Goal: Information Seeking & Learning: Compare options

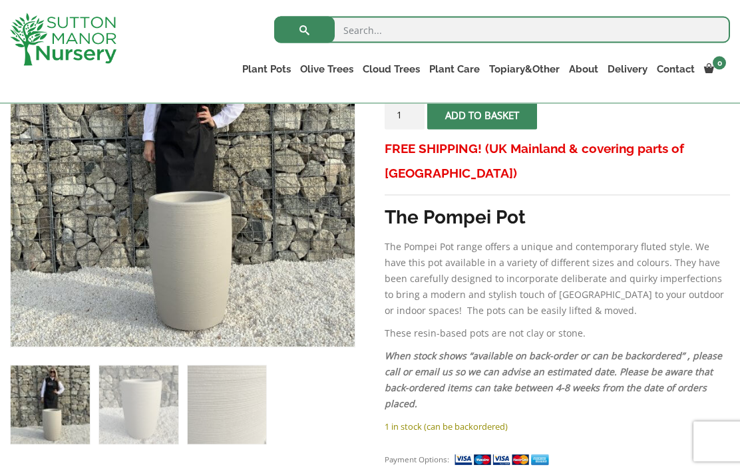
scroll to position [316, 0]
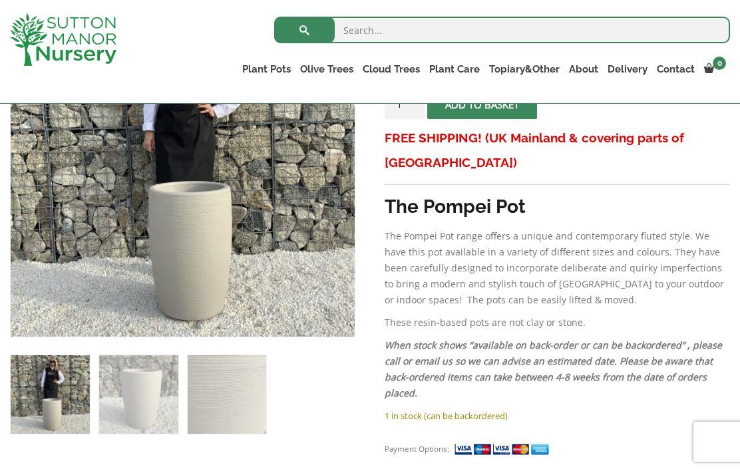
click at [183, 252] on img at bounding box center [344, 325] width 666 height 666
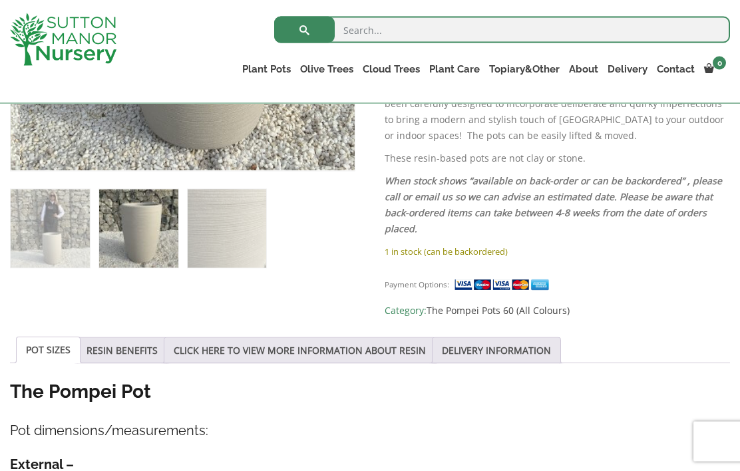
scroll to position [482, 0]
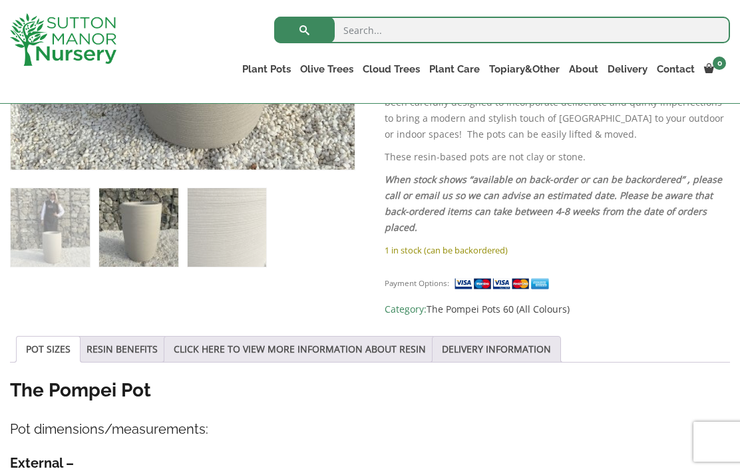
click at [110, 357] on link "RESIN BENEFITS" at bounding box center [122, 349] width 71 height 25
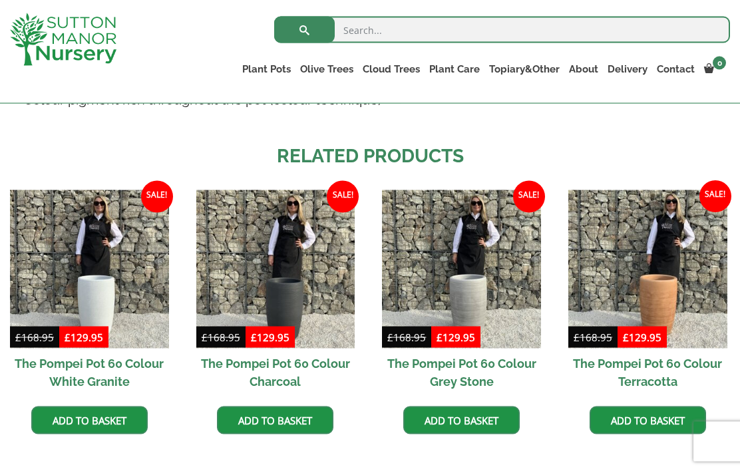
scroll to position [1020, 0]
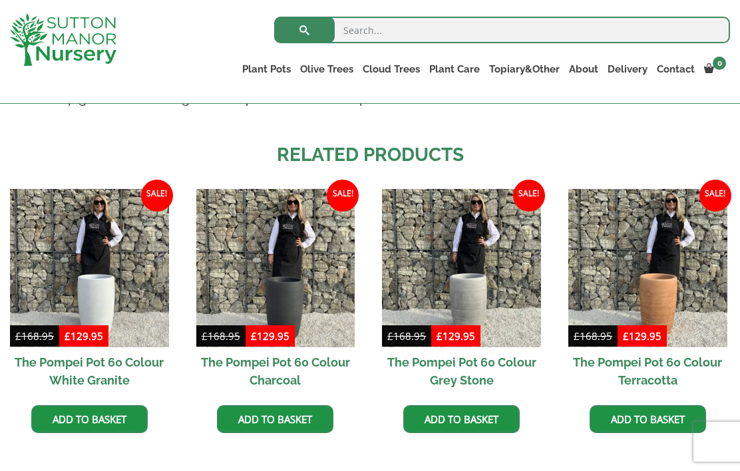
click at [642, 293] on img at bounding box center [647, 268] width 159 height 159
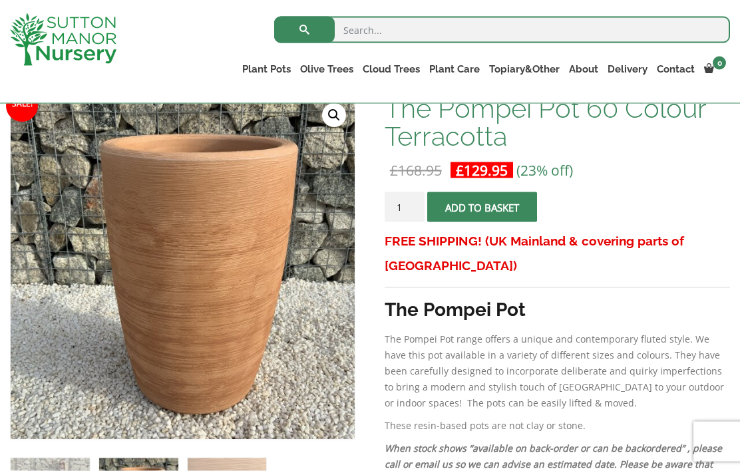
scroll to position [218, 0]
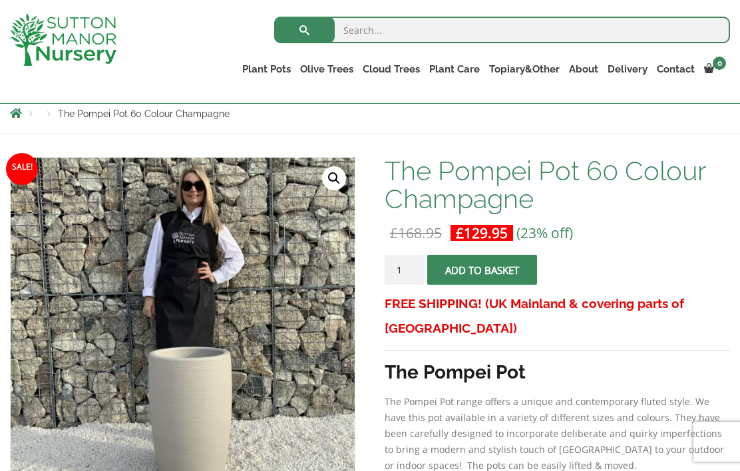
scroll to position [148, 0]
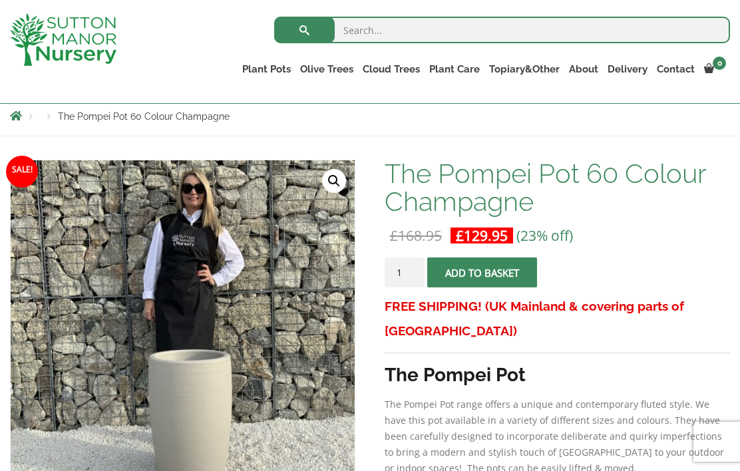
click at [0, 0] on link "The Pisa Pot 80 (All Colours)" at bounding box center [0, 0] width 0 height 0
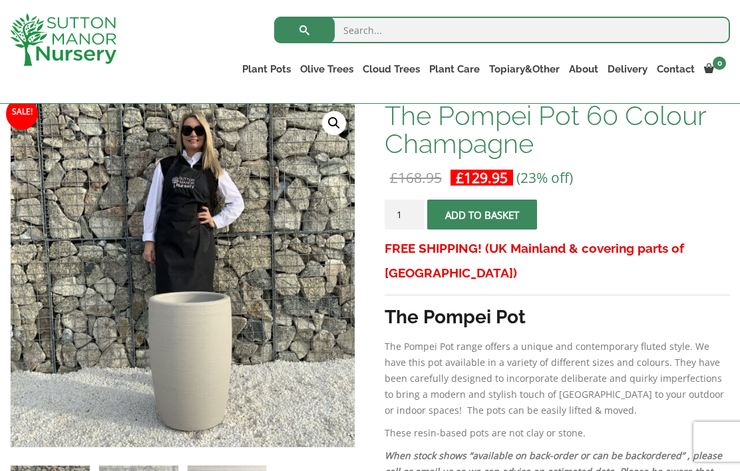
click at [0, 0] on link "Fibre Clay Pots" at bounding box center [0, 0] width 0 height 0
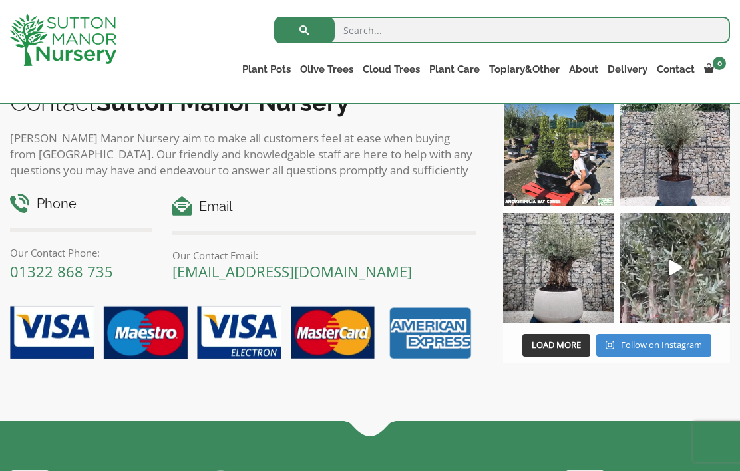
scroll to position [833, 0]
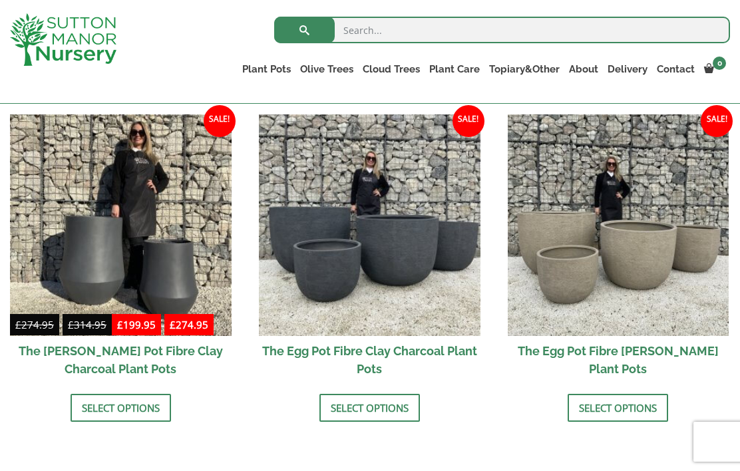
scroll to position [419, 0]
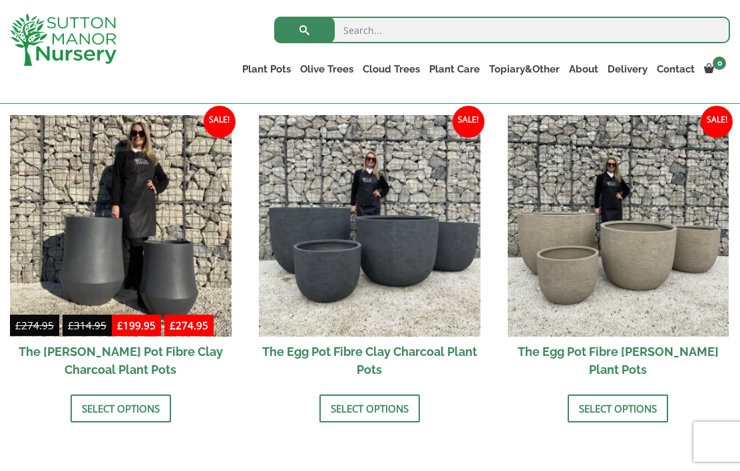
click at [0, 0] on link "Wabi-Sabi" at bounding box center [0, 0] width 0 height 0
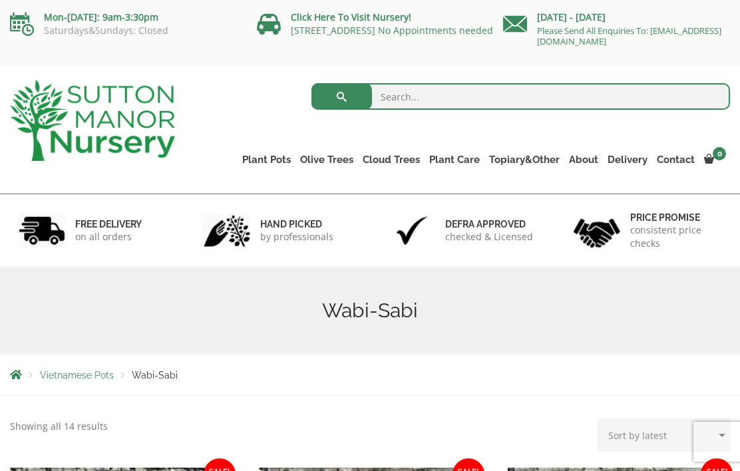
click at [0, 0] on link "Glazed Pots" at bounding box center [0, 0] width 0 height 0
click at [0, 0] on link "The Amalfi Pots" at bounding box center [0, 0] width 0 height 0
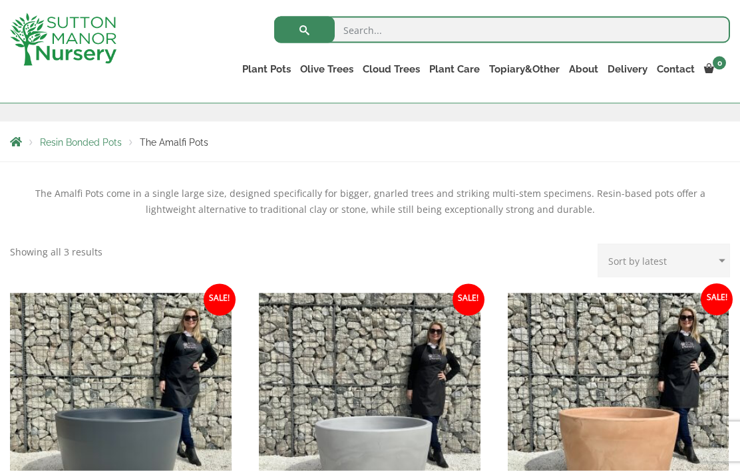
scroll to position [206, 0]
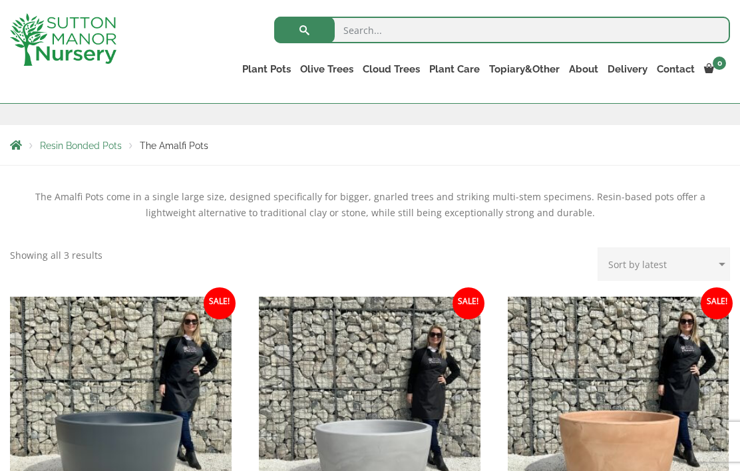
click at [0, 0] on link "The Milan Pots" at bounding box center [0, 0] width 0 height 0
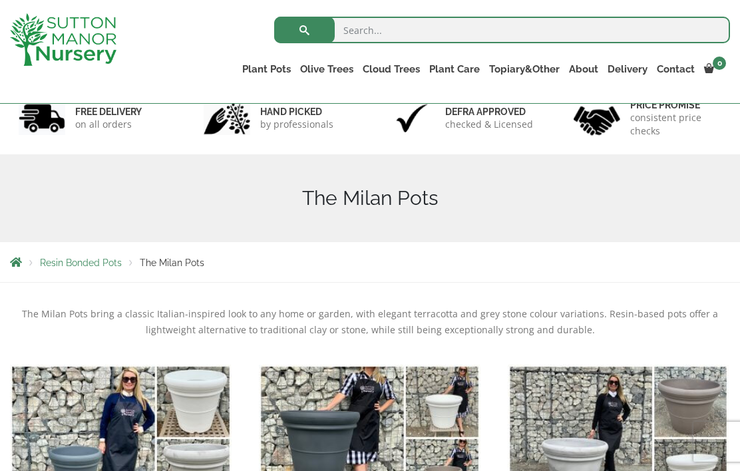
scroll to position [82, 0]
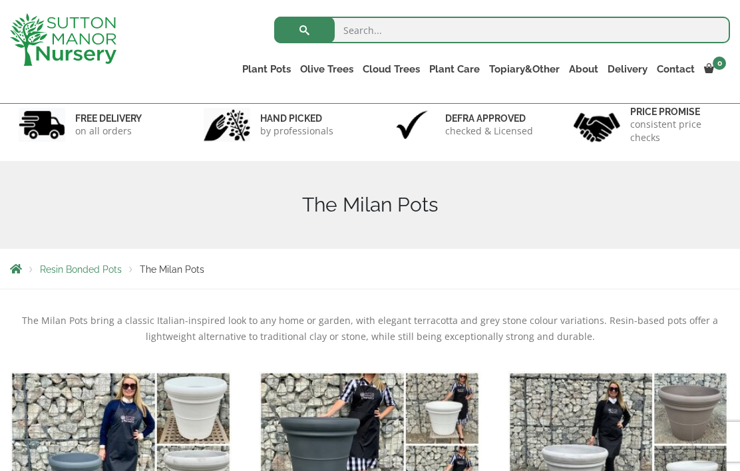
click at [0, 0] on link "The Capri Pots" at bounding box center [0, 0] width 0 height 0
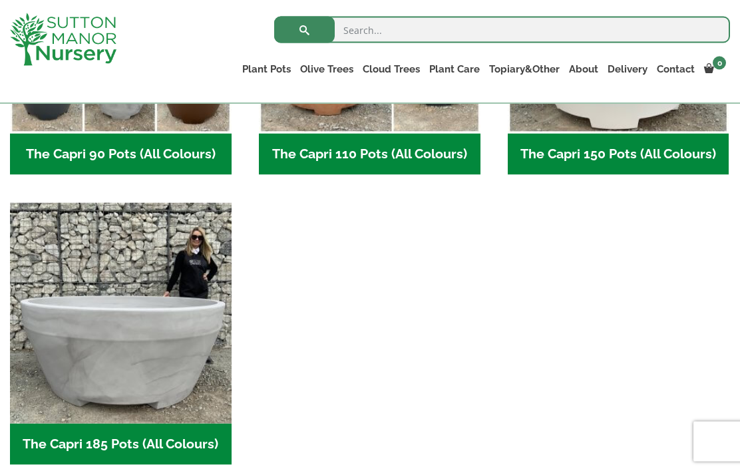
scroll to position [832, 0]
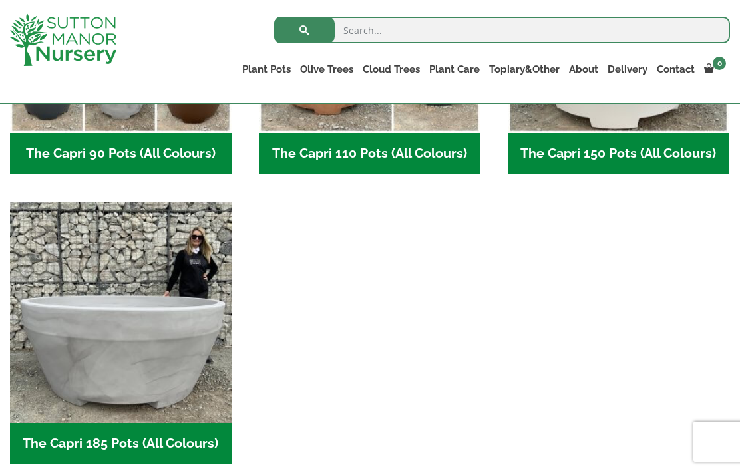
click at [129, 353] on img "Visit product category The Capri 185 Pots (All Colours)" at bounding box center [121, 313] width 222 height 222
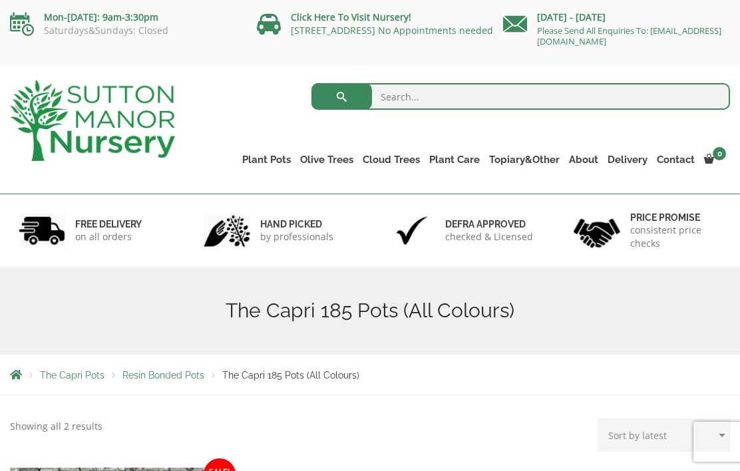
click at [0, 0] on link "The Brunello Pots" at bounding box center [0, 0] width 0 height 0
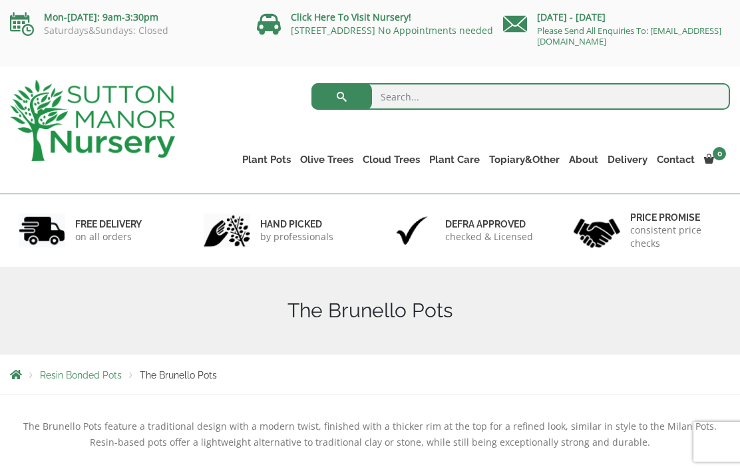
click at [0, 0] on link "The Barolo Pots" at bounding box center [0, 0] width 0 height 0
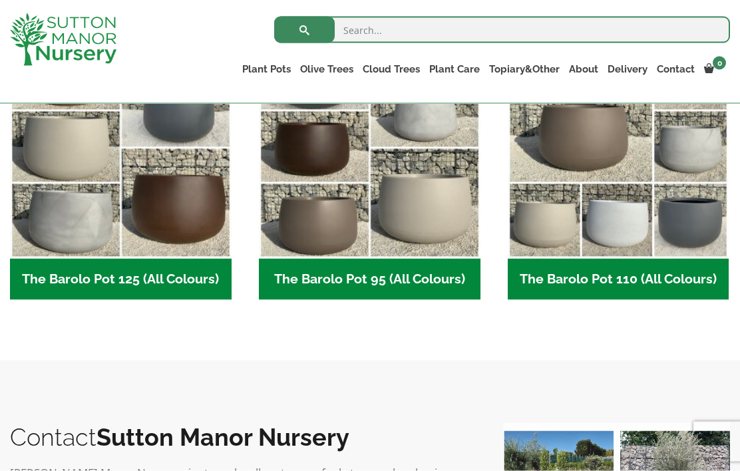
scroll to position [708, 0]
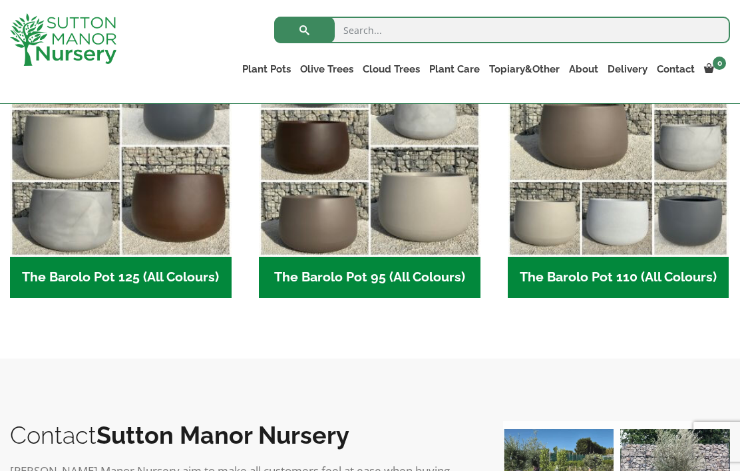
click at [0, 0] on link "The Rome Bowl" at bounding box center [0, 0] width 0 height 0
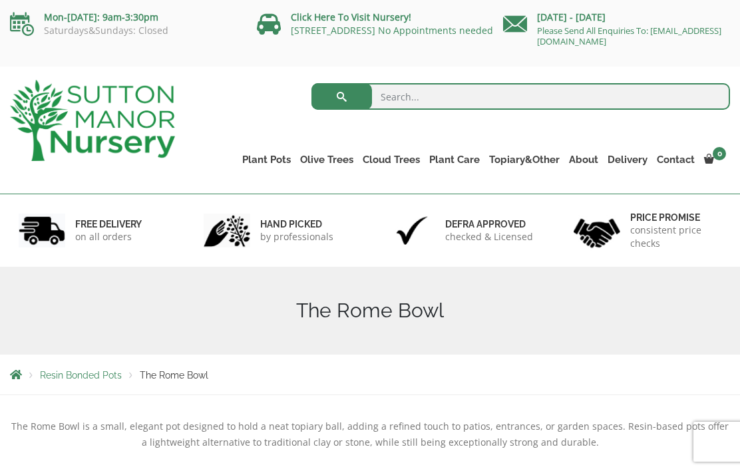
click at [0, 0] on link "The Olive Jar" at bounding box center [0, 0] width 0 height 0
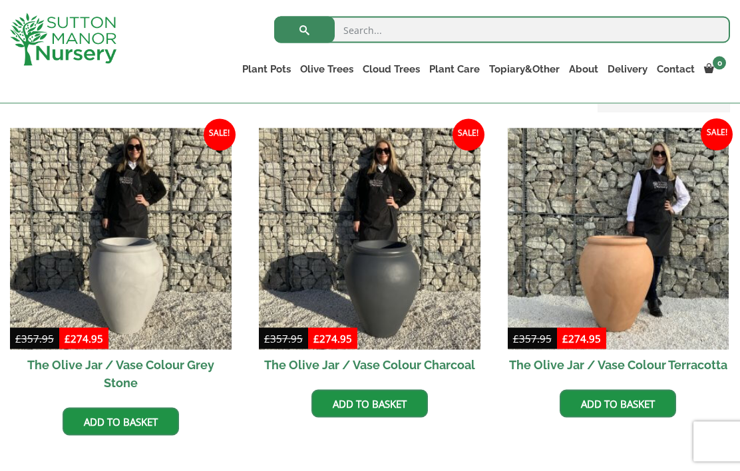
scroll to position [376, 0]
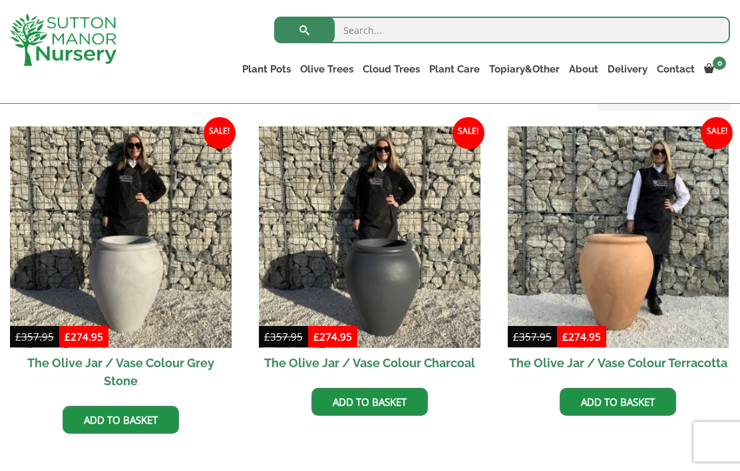
click at [612, 274] on img at bounding box center [619, 237] width 222 height 222
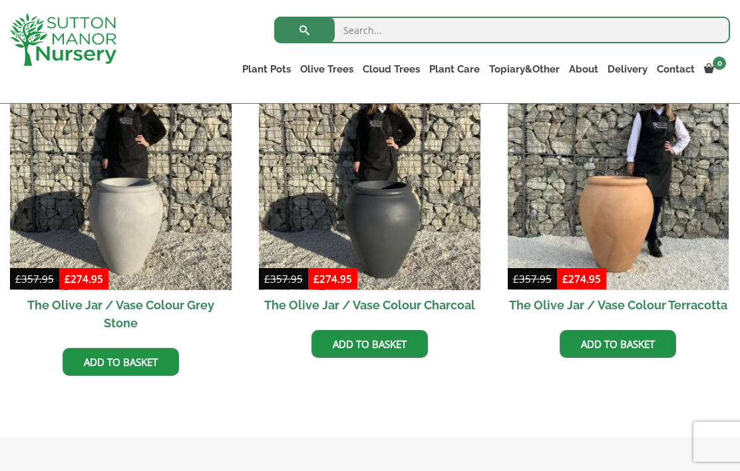
click at [479, 342] on li "Sale! £ 357.95 Original price was: £357.95. £ 274.95 Current price is: £274.95.…" at bounding box center [370, 214] width 222 height 290
click at [0, 0] on link "The Sicilian Pots" at bounding box center [0, 0] width 0 height 0
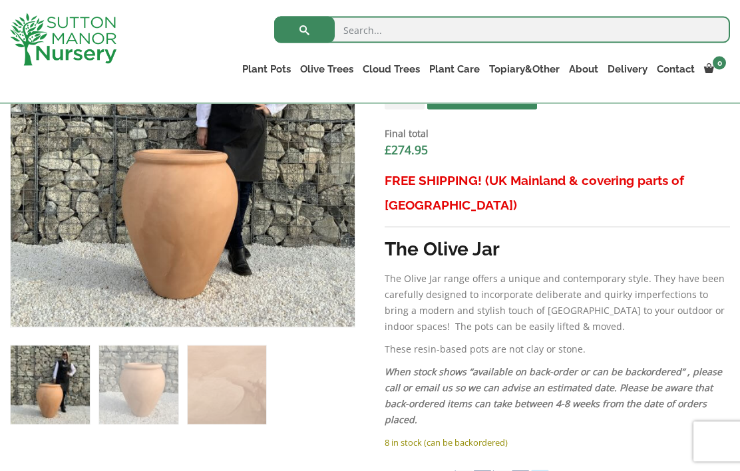
scroll to position [451, 0]
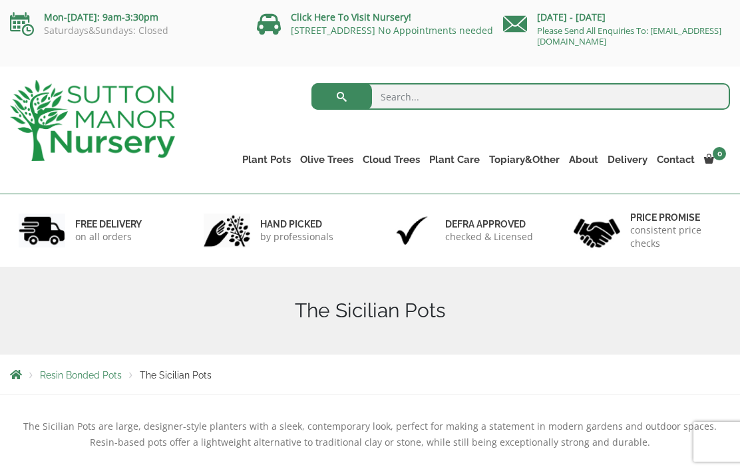
click at [0, 0] on link "The Mediterranean Pots" at bounding box center [0, 0] width 0 height 0
click at [0, 0] on link "The San Marino Pots" at bounding box center [0, 0] width 0 height 0
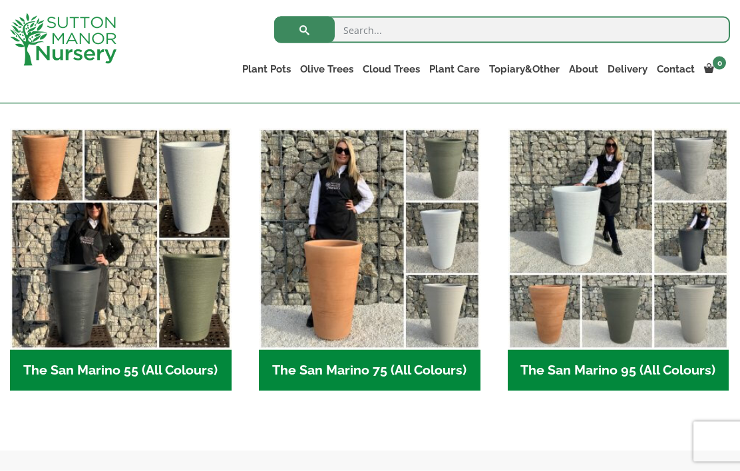
scroll to position [326, 0]
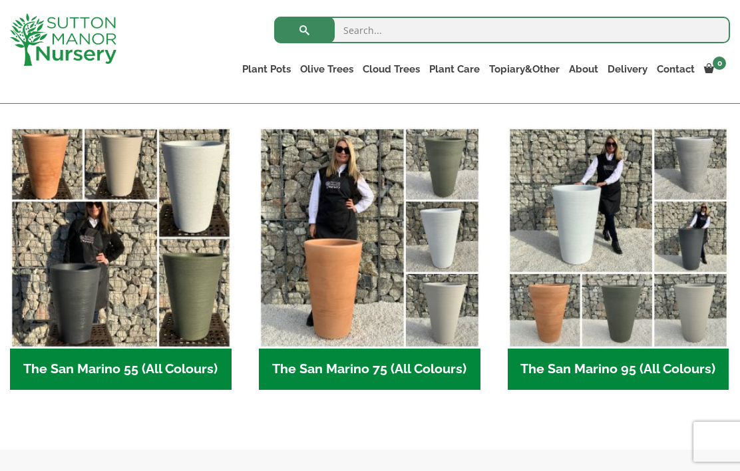
click at [363, 245] on img "Visit product category The San Marino 75 (All Colours)" at bounding box center [370, 238] width 222 height 222
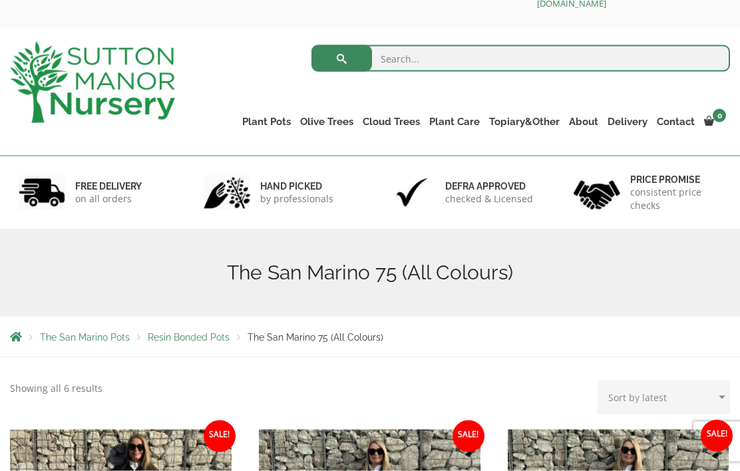
scroll to position [39, 0]
click at [0, 0] on link "The Olive Jar" at bounding box center [0, 0] width 0 height 0
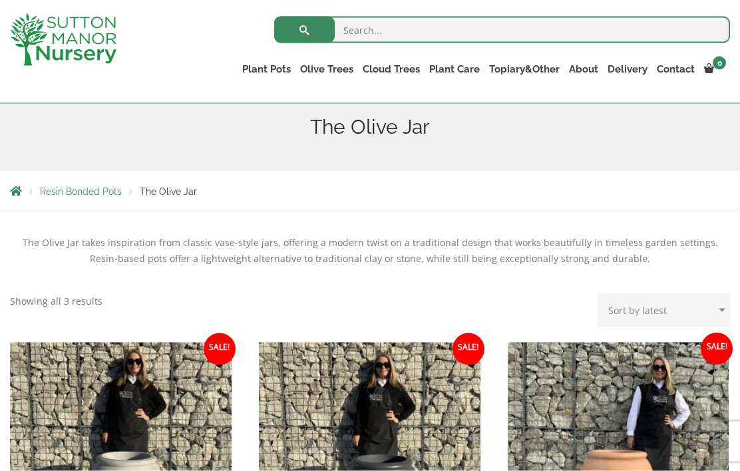
scroll to position [157, 0]
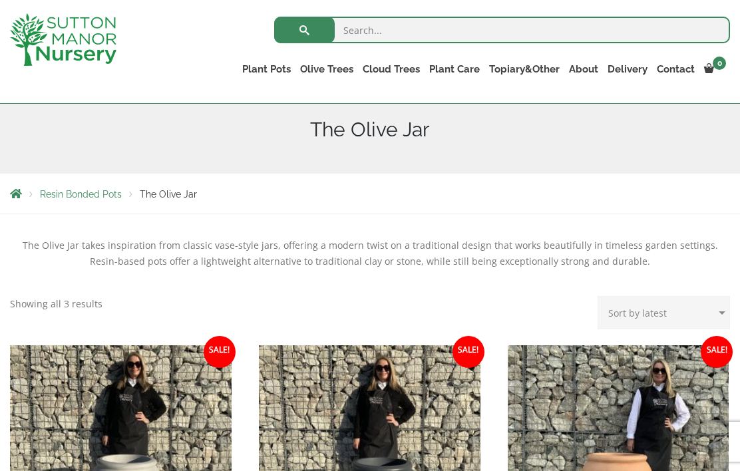
click at [0, 0] on link "The Tuscany Fruit Pots" at bounding box center [0, 0] width 0 height 0
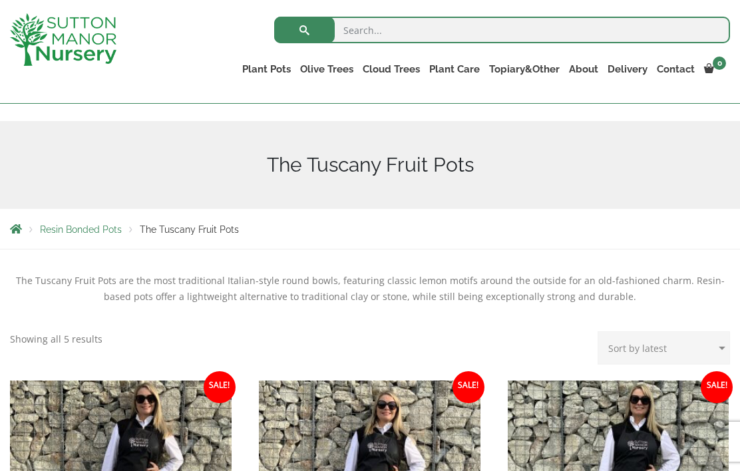
scroll to position [118, 0]
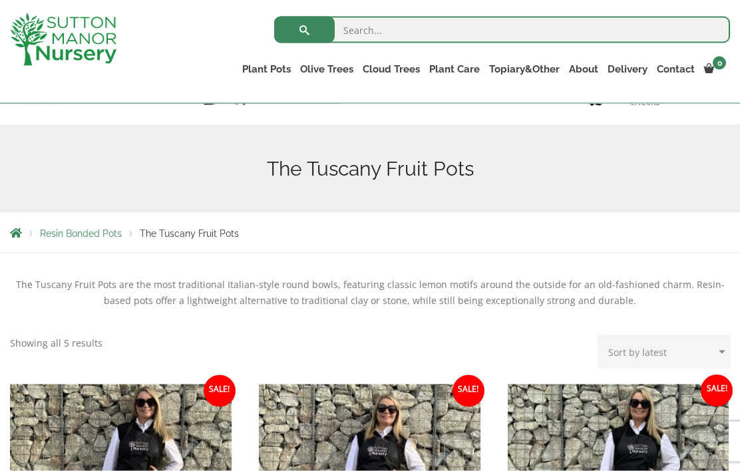
click at [0, 0] on link "The Pompei Pots" at bounding box center [0, 0] width 0 height 0
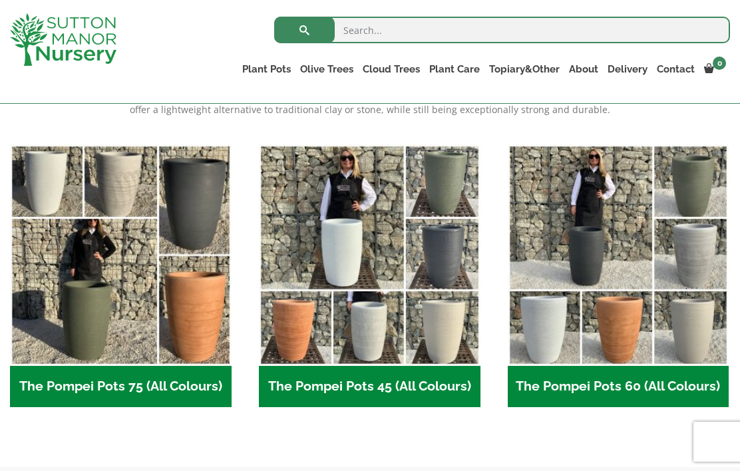
scroll to position [329, 0]
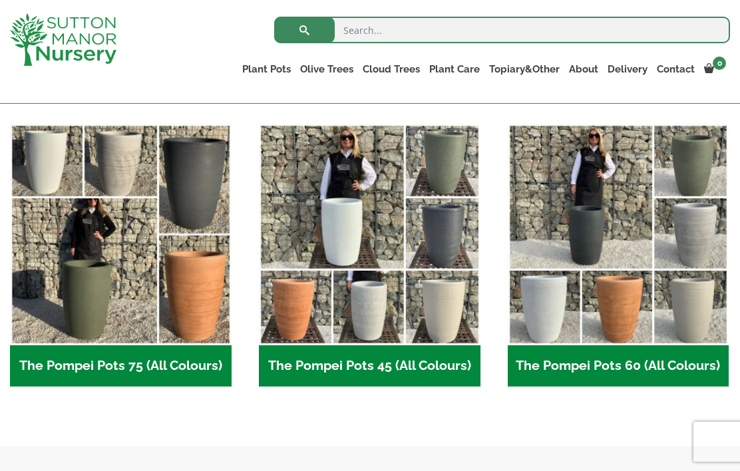
click at [605, 371] on h2 "The Pompei Pots 60 (All Colours) (5)" at bounding box center [619, 365] width 222 height 41
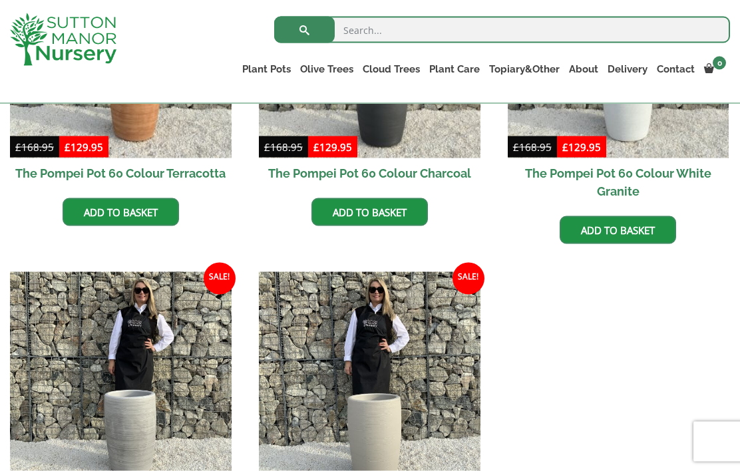
scroll to position [501, 0]
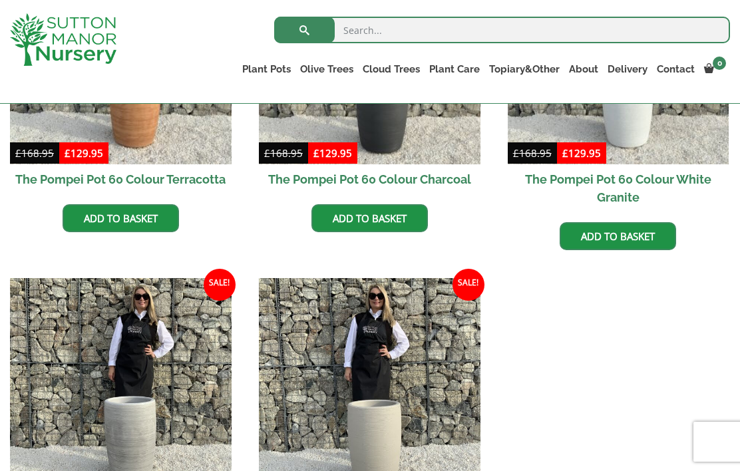
click at [0, 0] on link "The Pisa Pot 80 (All Colours)" at bounding box center [0, 0] width 0 height 0
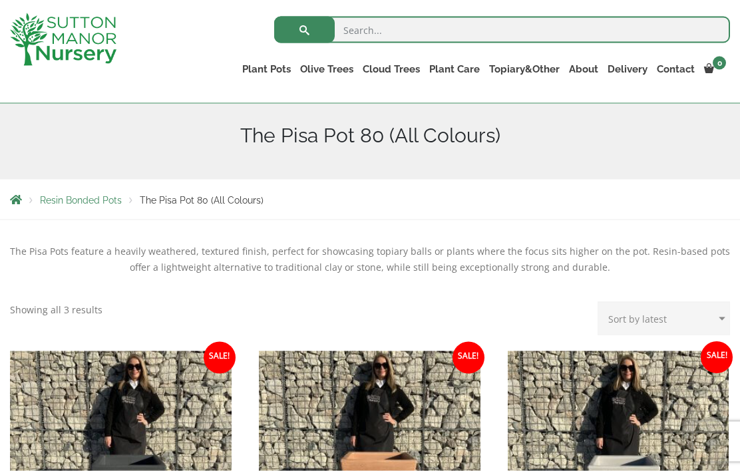
scroll to position [152, 0]
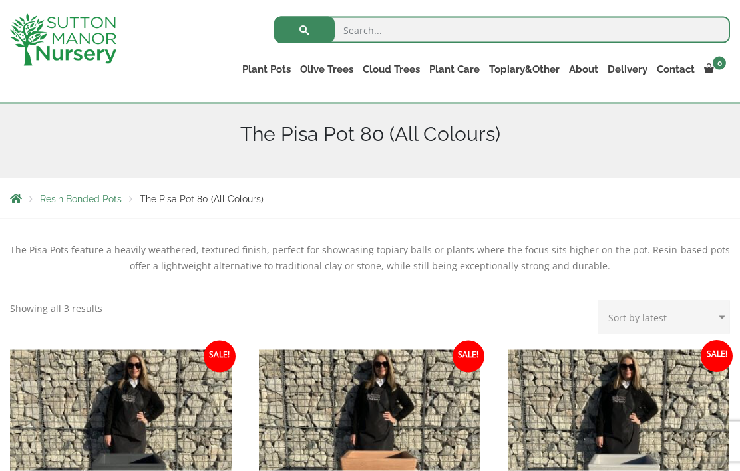
click at [0, 0] on link "The Alfresco Pots" at bounding box center [0, 0] width 0 height 0
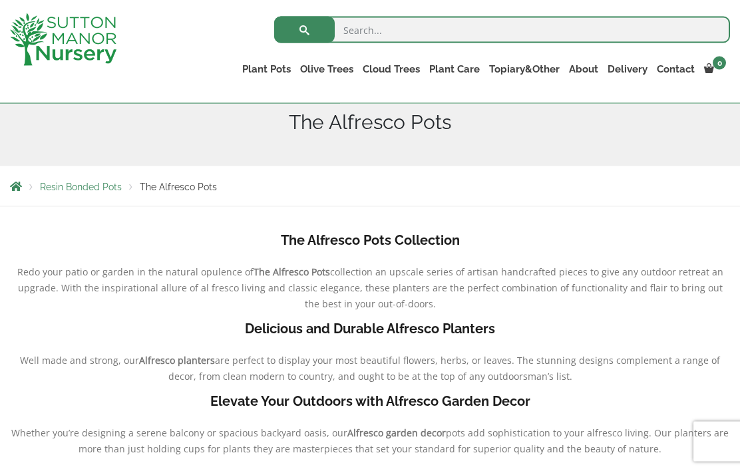
scroll to position [165, 0]
click at [0, 0] on link "The Pompei Pots" at bounding box center [0, 0] width 0 height 0
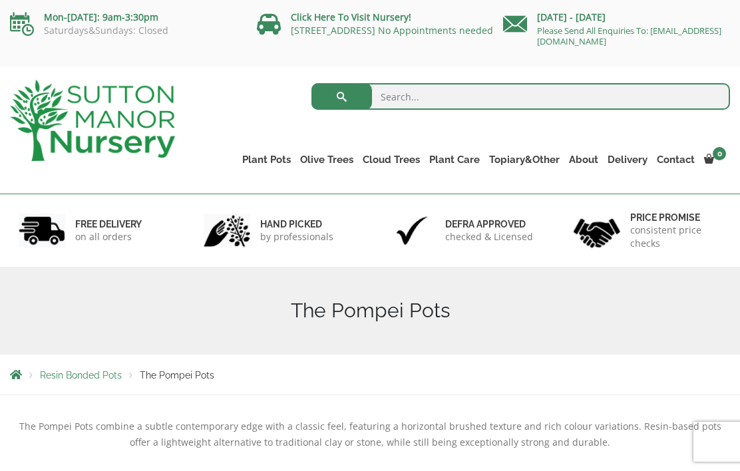
click at [329, 160] on link "Olive Trees" at bounding box center [327, 159] width 63 height 19
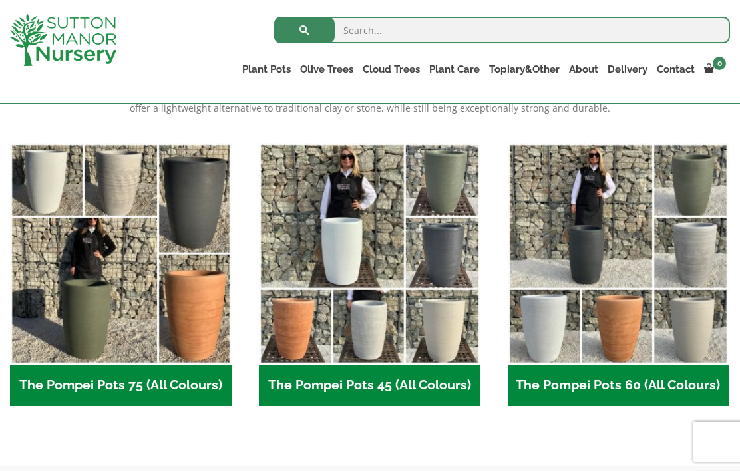
scroll to position [312, 0]
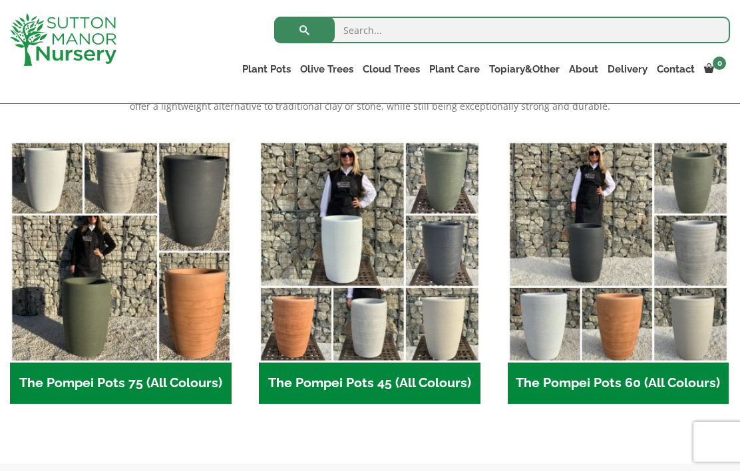
click at [101, 288] on img "Visit product category The Pompei Pots 75 (All Colours)" at bounding box center [121, 252] width 222 height 222
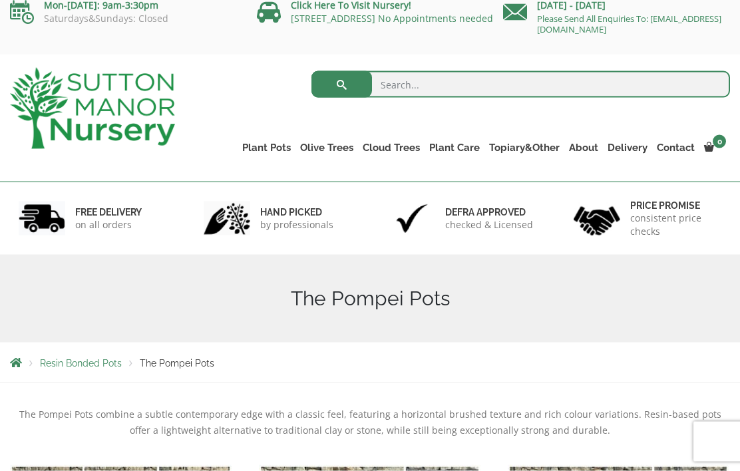
scroll to position [0, 0]
